Goal: Transaction & Acquisition: Book appointment/travel/reservation

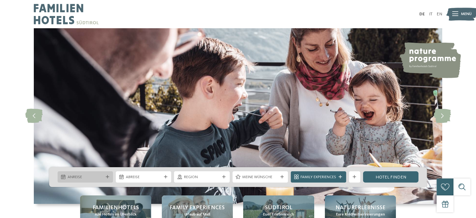
click at [99, 179] on span "Anreise" at bounding box center [86, 177] width 36 height 6
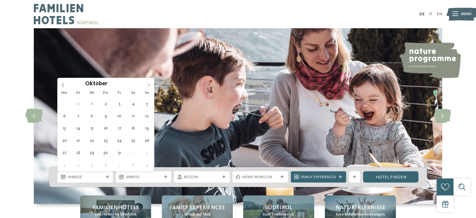
click at [147, 83] on icon at bounding box center [149, 85] width 4 height 4
type div "[DATE]"
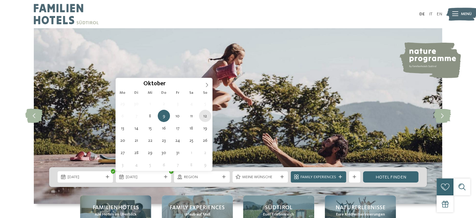
type div "[DATE]"
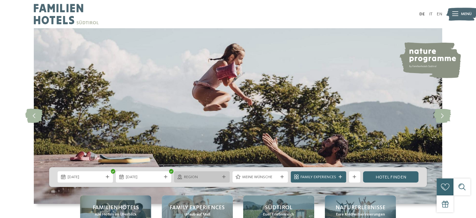
click at [191, 174] on span "Region" at bounding box center [202, 177] width 36 height 6
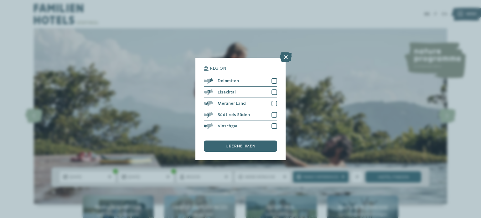
click at [327, 121] on div "Region Dolomiten" at bounding box center [240, 109] width 481 height 218
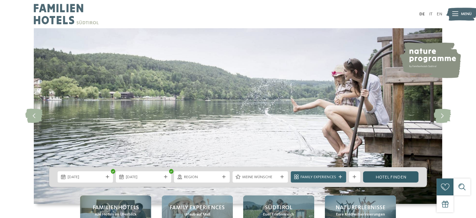
click at [385, 177] on link "Hotel finden" at bounding box center [390, 176] width 55 height 11
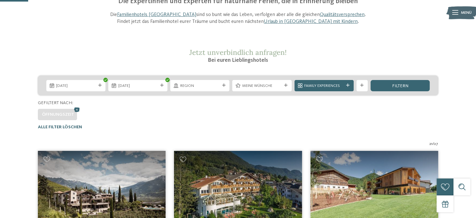
scroll to position [69, 0]
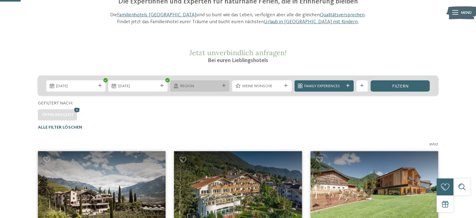
click at [208, 84] on span "Region" at bounding box center [199, 86] width 39 height 6
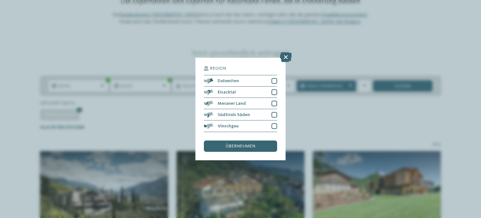
click at [172, 112] on div "Region Dolomiten" at bounding box center [240, 109] width 481 height 218
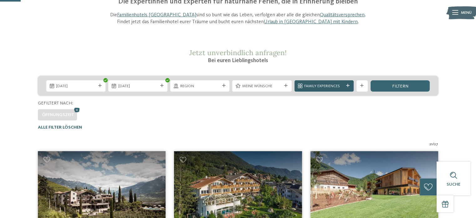
click at [349, 86] on icon at bounding box center [347, 85] width 3 height 3
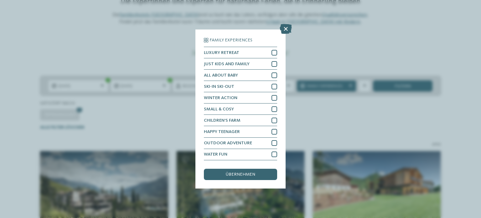
click at [331, 107] on div "Family Experiences LUXURY RETREAT JUST KIDS AND FAMILY" at bounding box center [240, 109] width 481 height 218
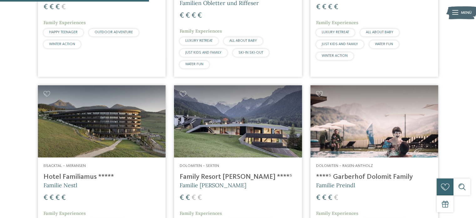
scroll to position [504, 0]
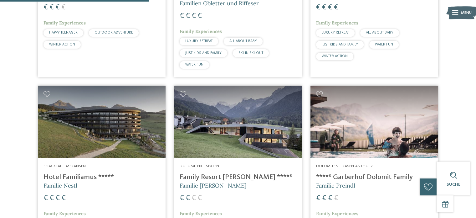
click at [105, 139] on img at bounding box center [102, 122] width 128 height 72
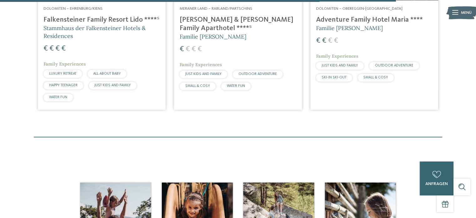
scroll to position [1283, 0]
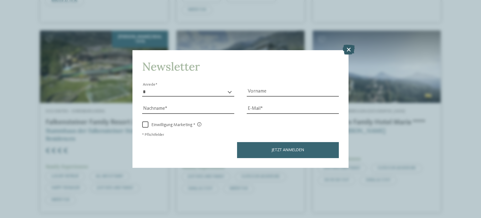
click at [343, 50] on icon at bounding box center [349, 49] width 12 height 10
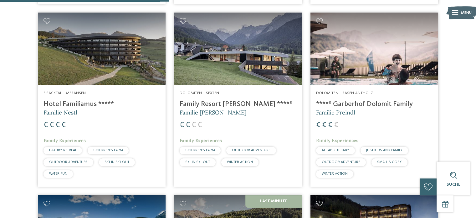
scroll to position [571, 0]
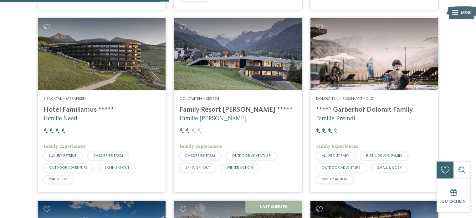
click at [337, 76] on img at bounding box center [375, 54] width 128 height 72
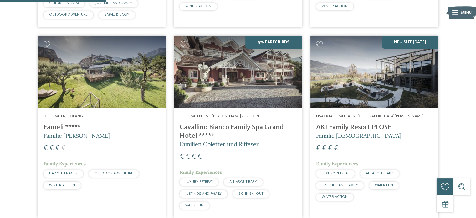
scroll to position [361, 0]
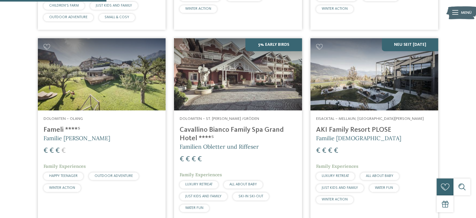
click at [88, 77] on img at bounding box center [102, 74] width 128 height 72
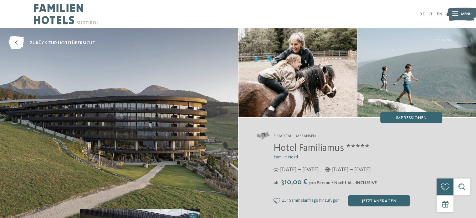
click at [105, 139] on img at bounding box center [119, 124] width 238 height 192
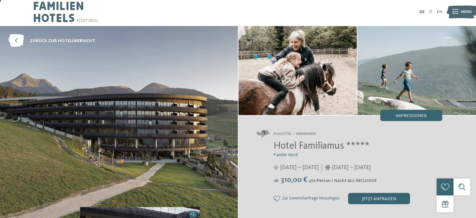
scroll to position [2, 0]
click at [285, 145] on span "Hotel Familiamus *****" at bounding box center [322, 146] width 96 height 10
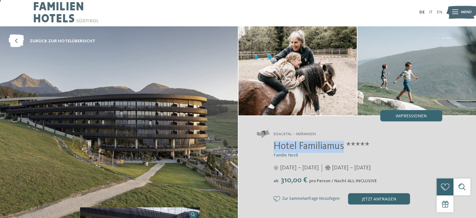
drag, startPoint x: 345, startPoint y: 148, endPoint x: 271, endPoint y: 147, distance: 73.9
click at [271, 147] on div "Hotel Familiamus ***** Familie Nestl 29.05. – 09.11.2025 05.12.2025 – 19.04.202…" at bounding box center [350, 173] width 186 height 64
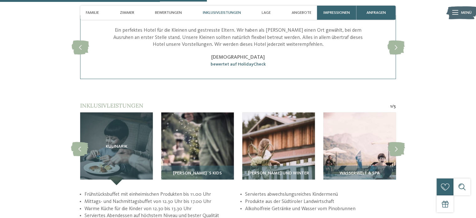
scroll to position [1040, 0]
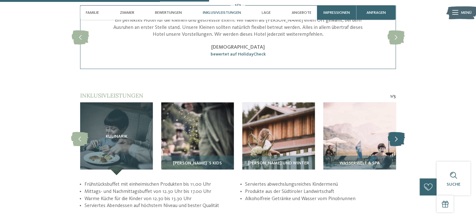
click at [401, 132] on icon at bounding box center [396, 139] width 17 height 14
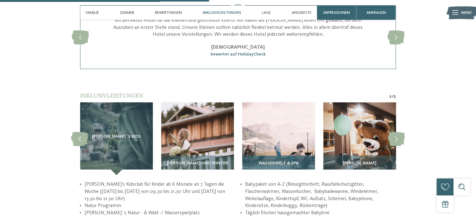
click at [293, 155] on div "Wasserwelt & Spa" at bounding box center [278, 165] width 73 height 20
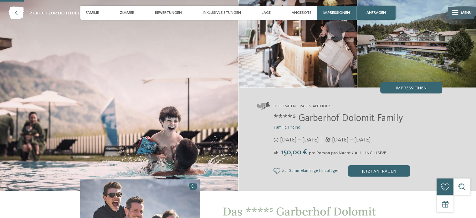
scroll to position [0, 0]
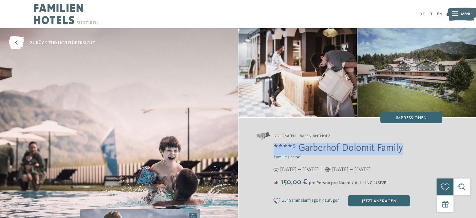
drag, startPoint x: 274, startPoint y: 145, endPoint x: 432, endPoint y: 144, distance: 157.9
click at [432, 144] on h2 "****ˢ Garberhof Dolomit Family" at bounding box center [358, 149] width 169 height 12
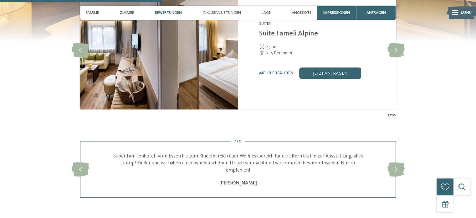
scroll to position [780, 0]
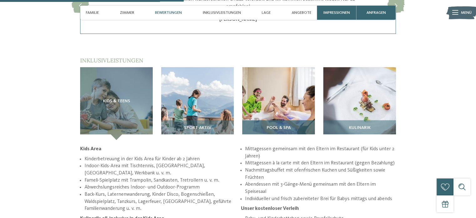
click at [291, 67] on img at bounding box center [278, 103] width 73 height 73
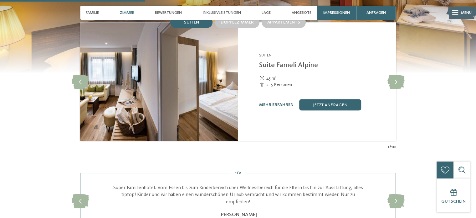
scroll to position [585, 0]
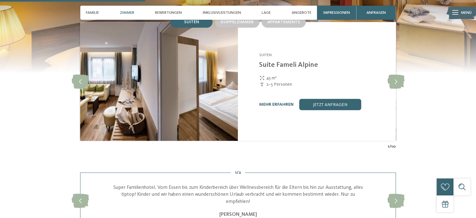
click at [280, 102] on link "mehr erfahren" at bounding box center [276, 104] width 34 height 4
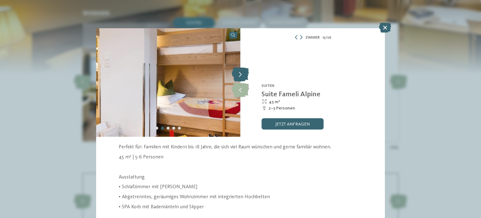
click at [242, 76] on icon at bounding box center [240, 75] width 17 height 14
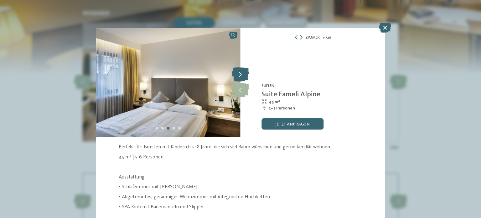
click at [242, 76] on icon at bounding box center [240, 75] width 17 height 14
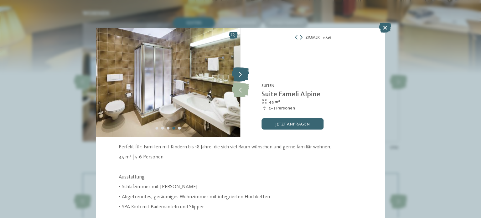
click at [242, 76] on icon at bounding box center [240, 75] width 17 height 14
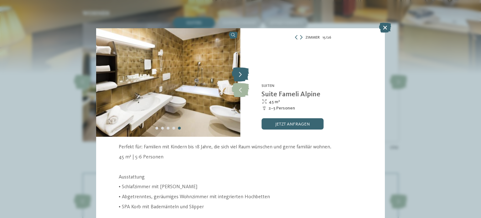
click at [242, 76] on icon at bounding box center [240, 75] width 17 height 14
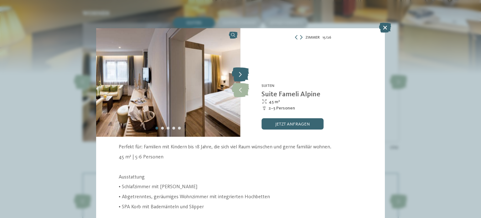
click at [242, 76] on icon at bounding box center [240, 75] width 17 height 14
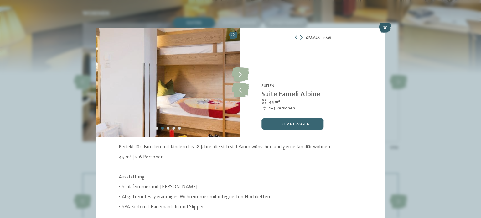
click at [384, 26] on icon at bounding box center [385, 28] width 12 height 10
